Goal: Task Accomplishment & Management: Complete application form

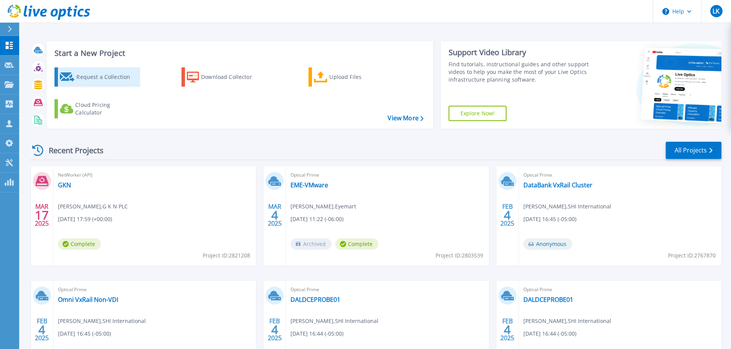
click at [77, 75] on div "Request a Collection" at bounding box center [106, 76] width 61 height 15
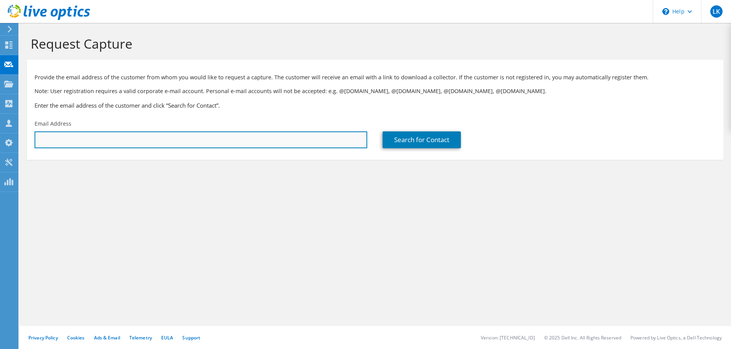
click at [115, 143] on input "text" at bounding box center [201, 140] width 333 height 17
paste input "mahesh.shah@xbpamericas.com"
type input "mahesh.shah@xbpamericas.com"
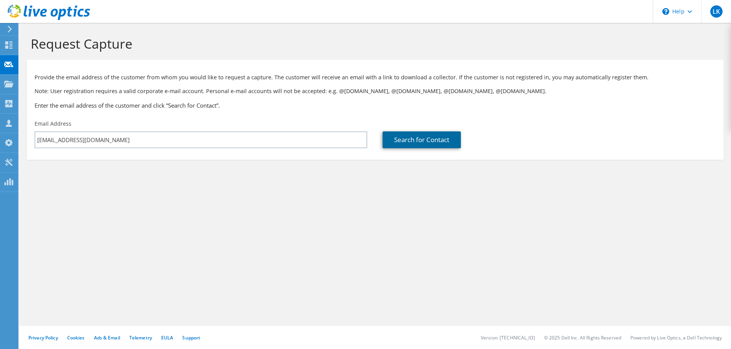
click at [444, 137] on link "Search for Contact" at bounding box center [421, 140] width 78 height 17
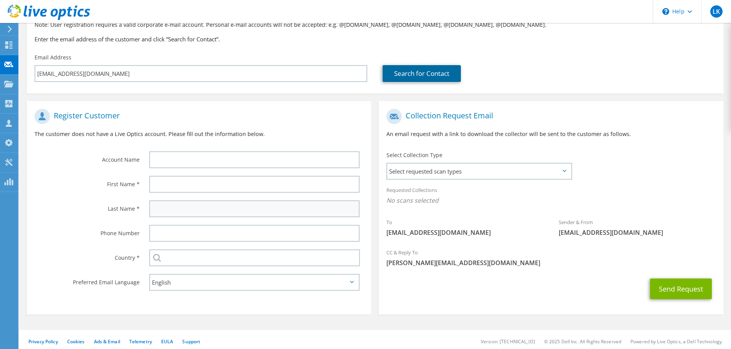
scroll to position [70, 0]
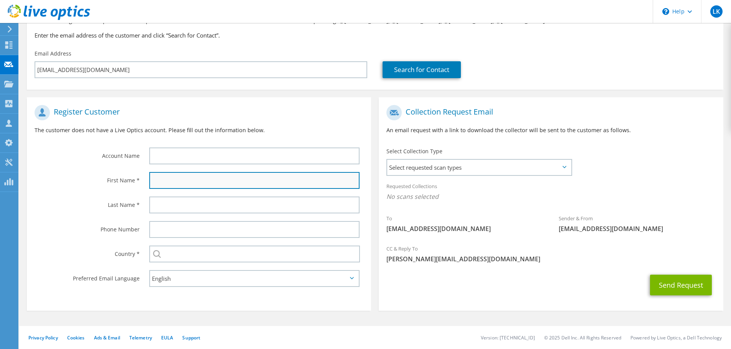
click at [270, 180] on input "text" at bounding box center [254, 180] width 210 height 17
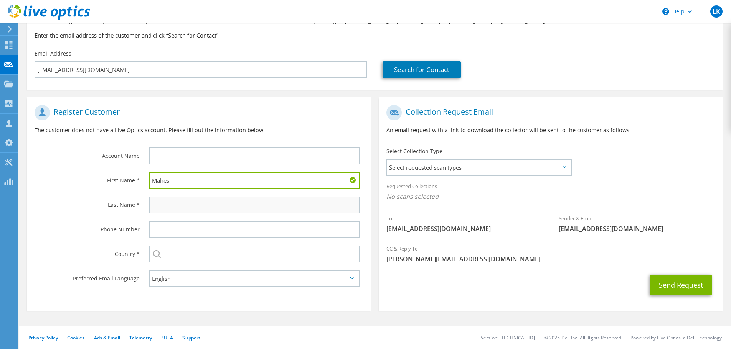
type input "Mahesh"
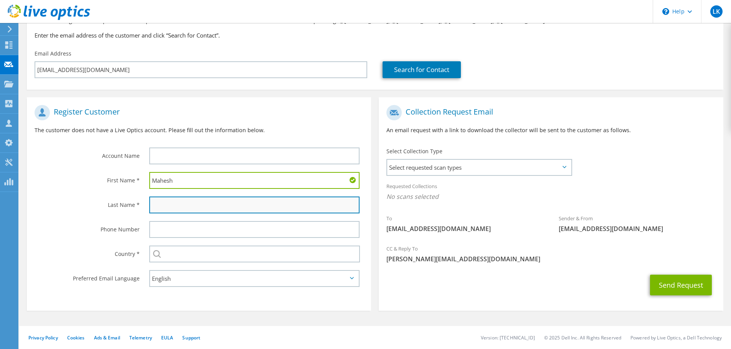
click at [269, 205] on input "text" at bounding box center [254, 205] width 210 height 17
type input "Shah"
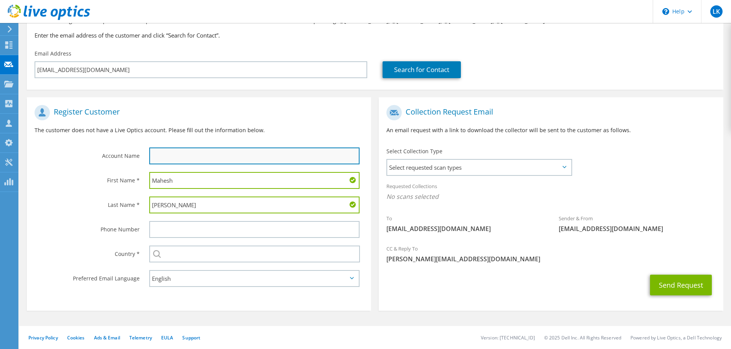
click at [262, 163] on input "text" at bounding box center [254, 156] width 210 height 17
type input "XBP"
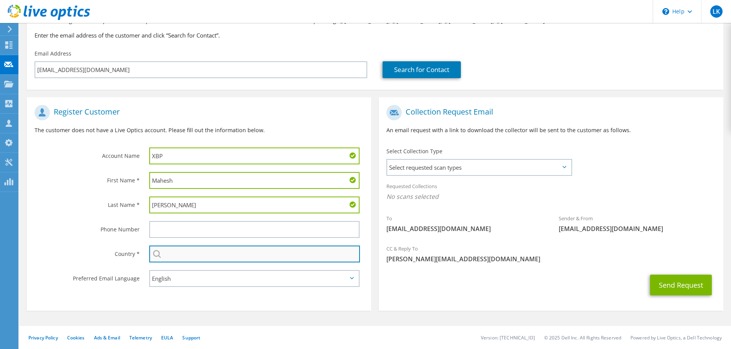
click at [240, 255] on input "text" at bounding box center [254, 254] width 211 height 17
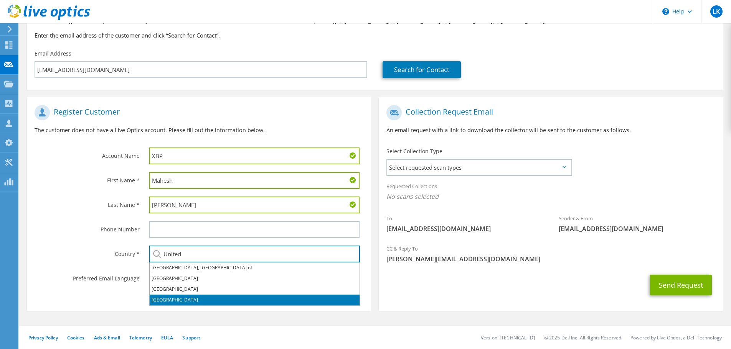
click at [157, 299] on li "[GEOGRAPHIC_DATA]" at bounding box center [255, 300] width 210 height 11
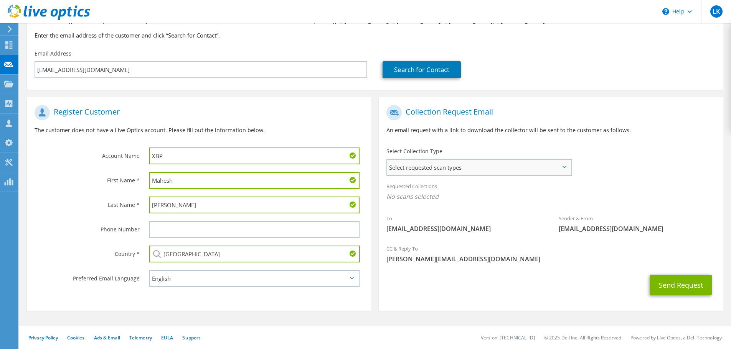
type input "[GEOGRAPHIC_DATA]"
click at [483, 165] on span "Select requested scan types" at bounding box center [479, 167] width 184 height 15
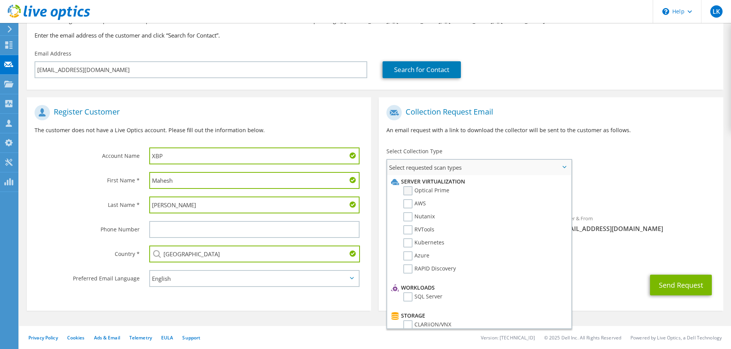
click at [425, 187] on label "Optical Prime" at bounding box center [426, 190] width 46 height 9
click at [0, 0] on input "Optical Prime" at bounding box center [0, 0] width 0 height 0
click at [666, 185] on div "Requested Collections No scans selected Optical Prime" at bounding box center [551, 193] width 344 height 31
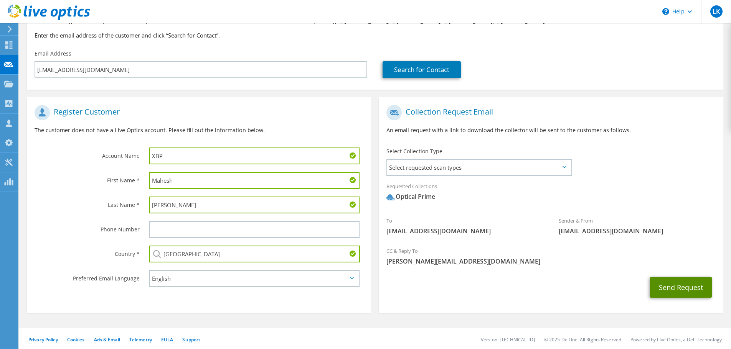
click at [690, 289] on button "Send Request" at bounding box center [681, 287] width 62 height 21
